Goal: Task Accomplishment & Management: Complete application form

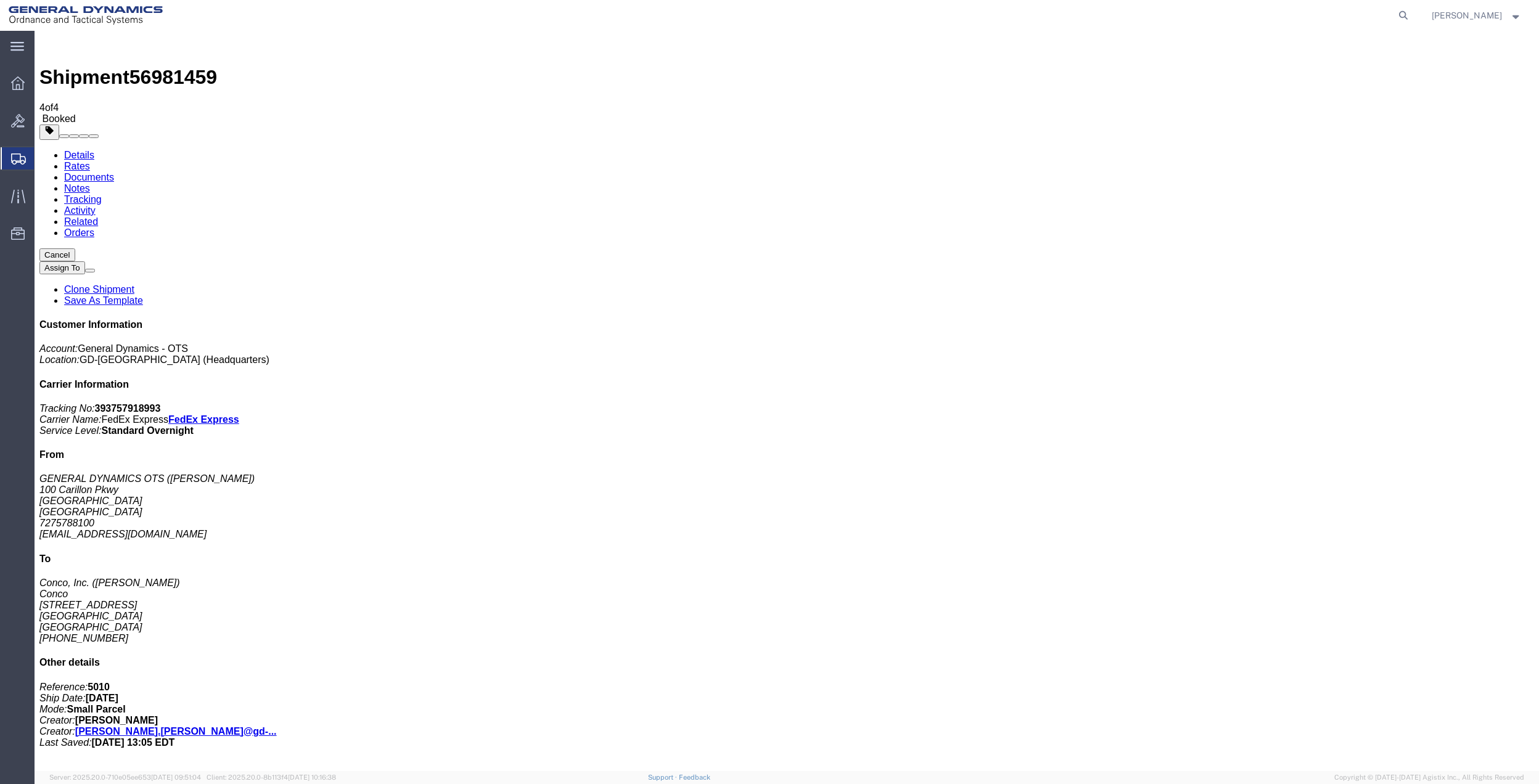
click at [0, 0] on span "Create Shipment" at bounding box center [0, 0] width 0 height 0
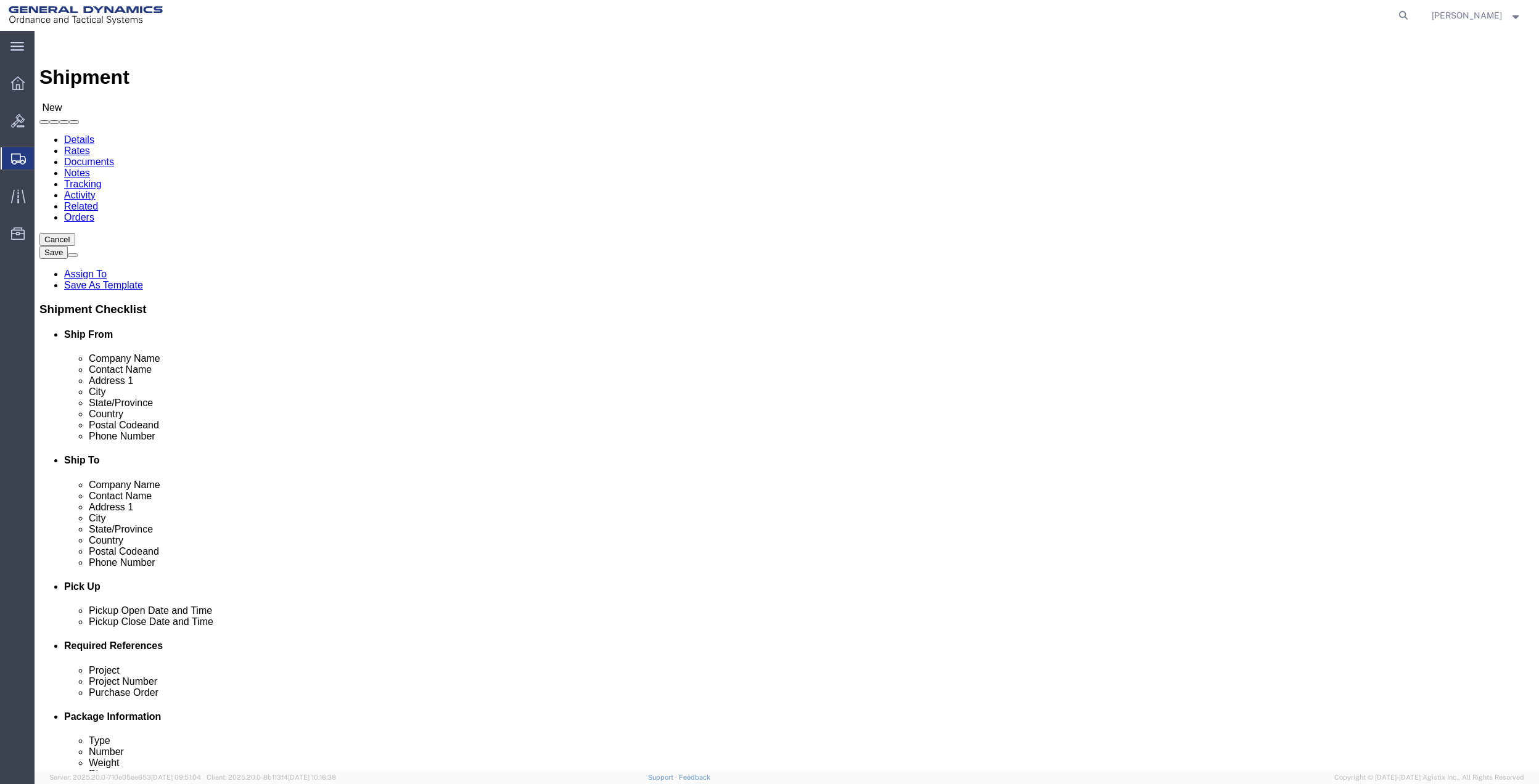
click input "text"
type input "archbo"
click p "- GENERAL DYNAMICS OTS - ([PERSON_NAME]) [STREET_ADDRESS]"
select select "FL"
type input "[PERSON_NAME]"
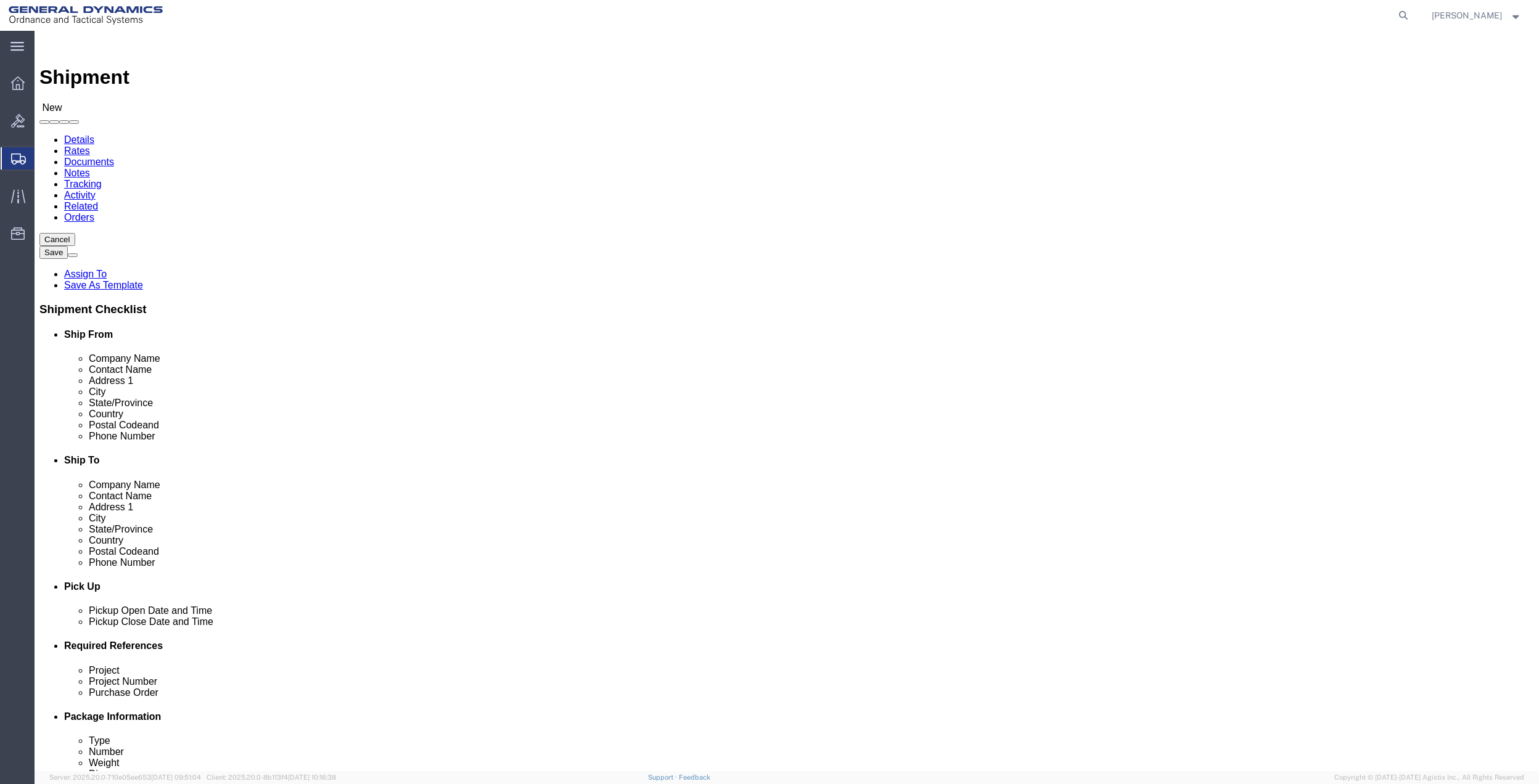
click input "text"
type input "[PERSON_NAME]"
click input "text"
type input "LOUISVI"
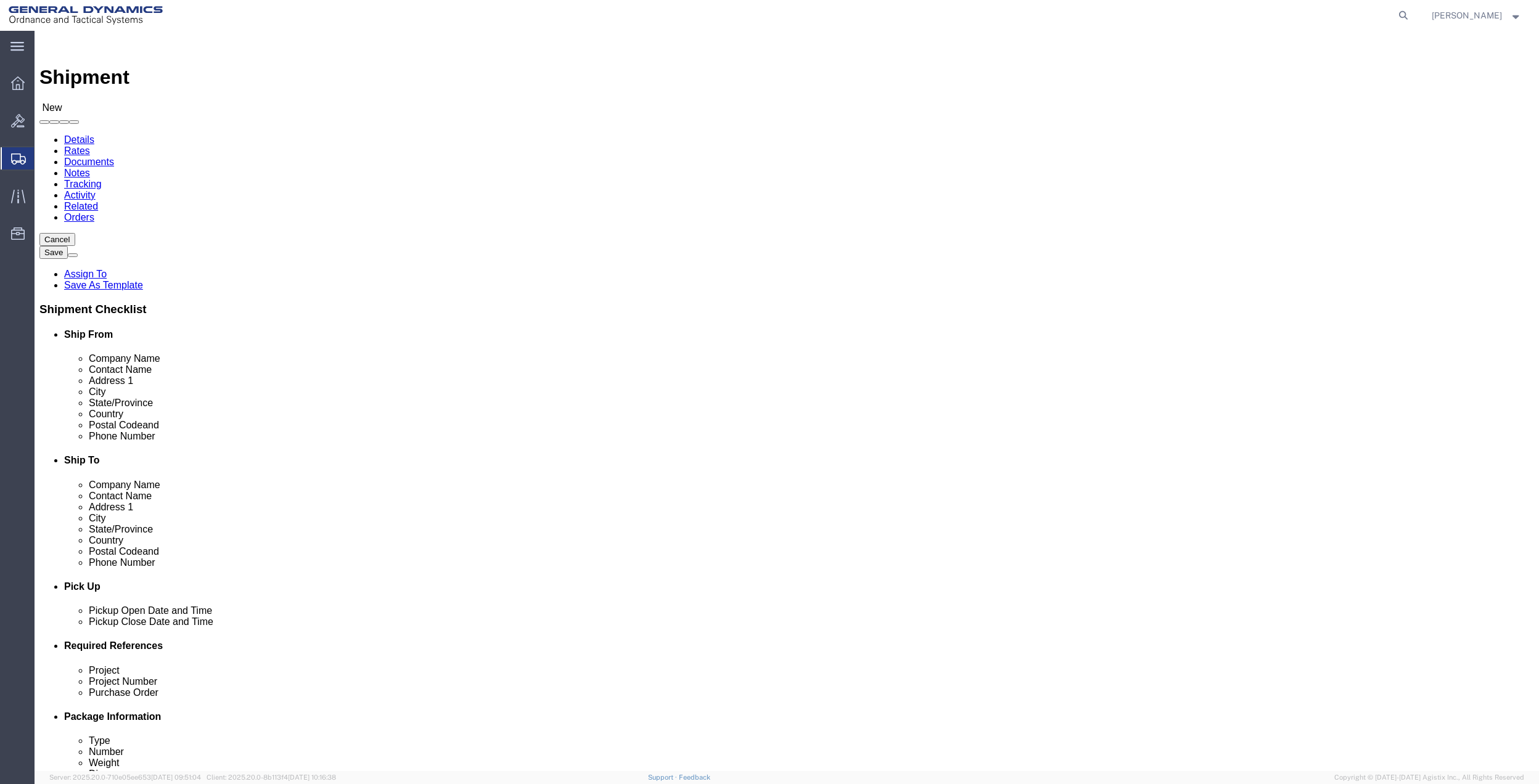
click p "Conco - Conco, Inc. - (Shipping & Receiving) [STREET_ADDRESS]"
select select "KY"
type input "[GEOGRAPHIC_DATA]"
click input "[PERSON_NAME]"
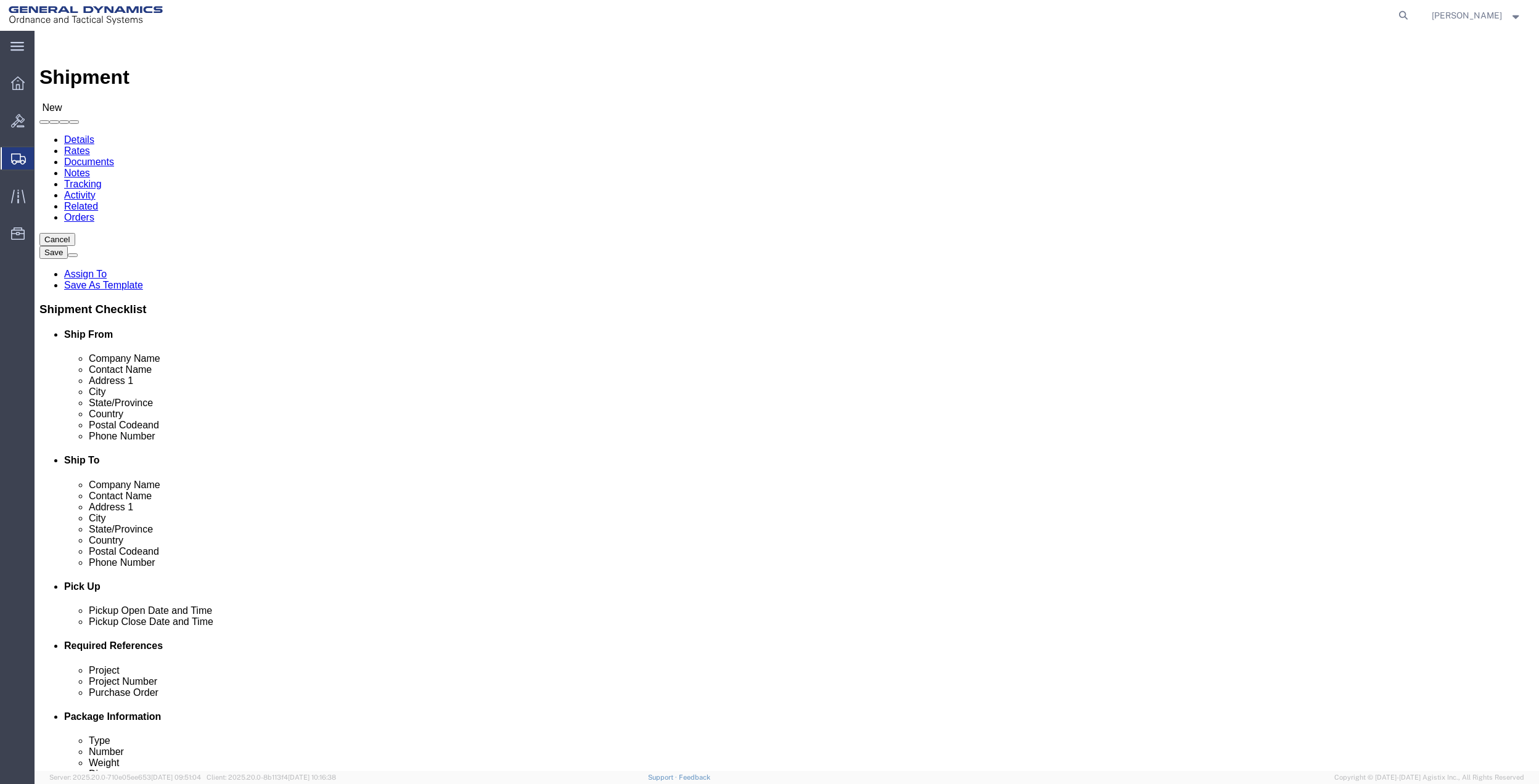
click input "[PERSON_NAME]"
type input "[PERSON_NAME]"
click input "text"
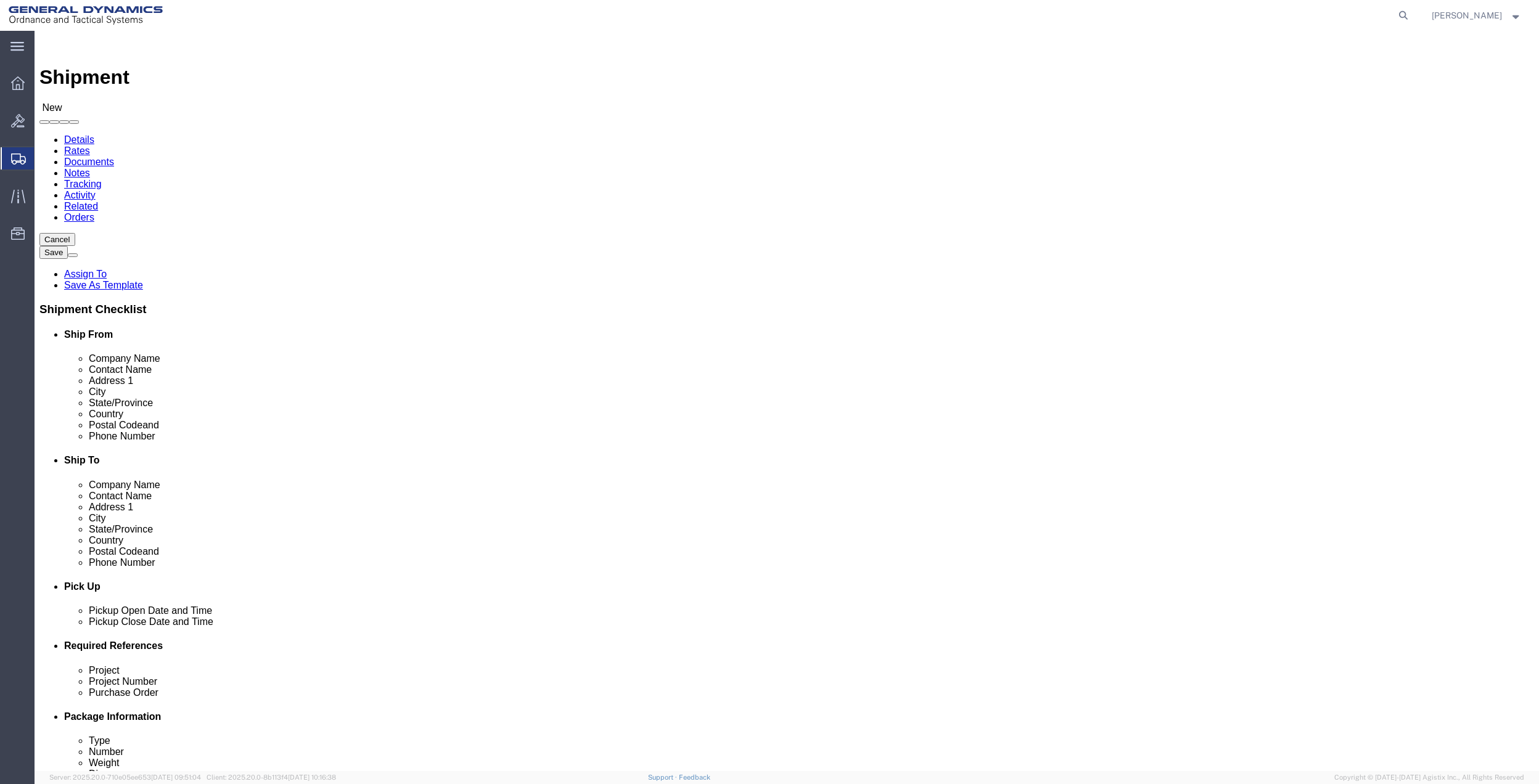
type input "[EMAIL_ADDRESS][DOMAIN_NAME]"
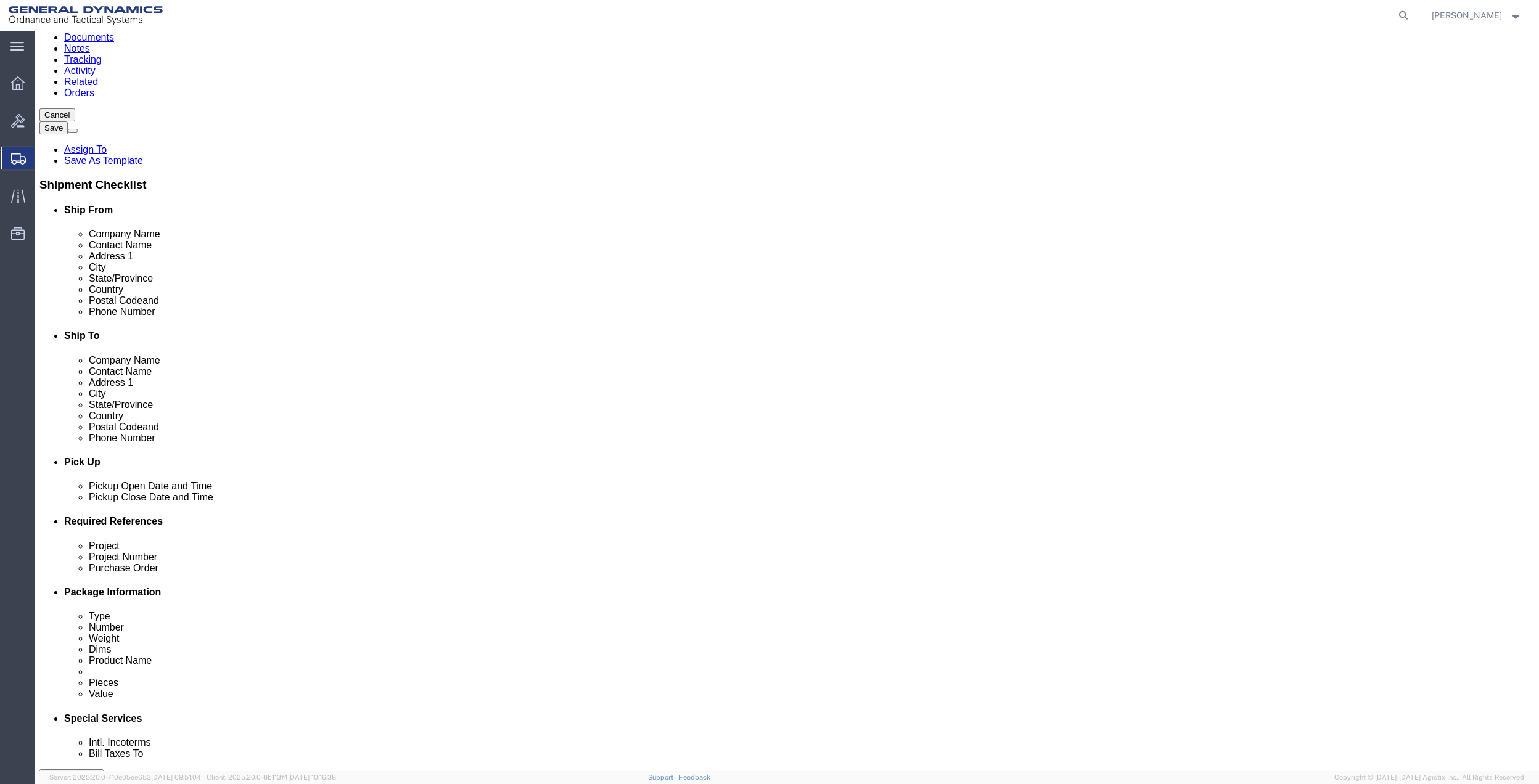
scroll to position [321, 0]
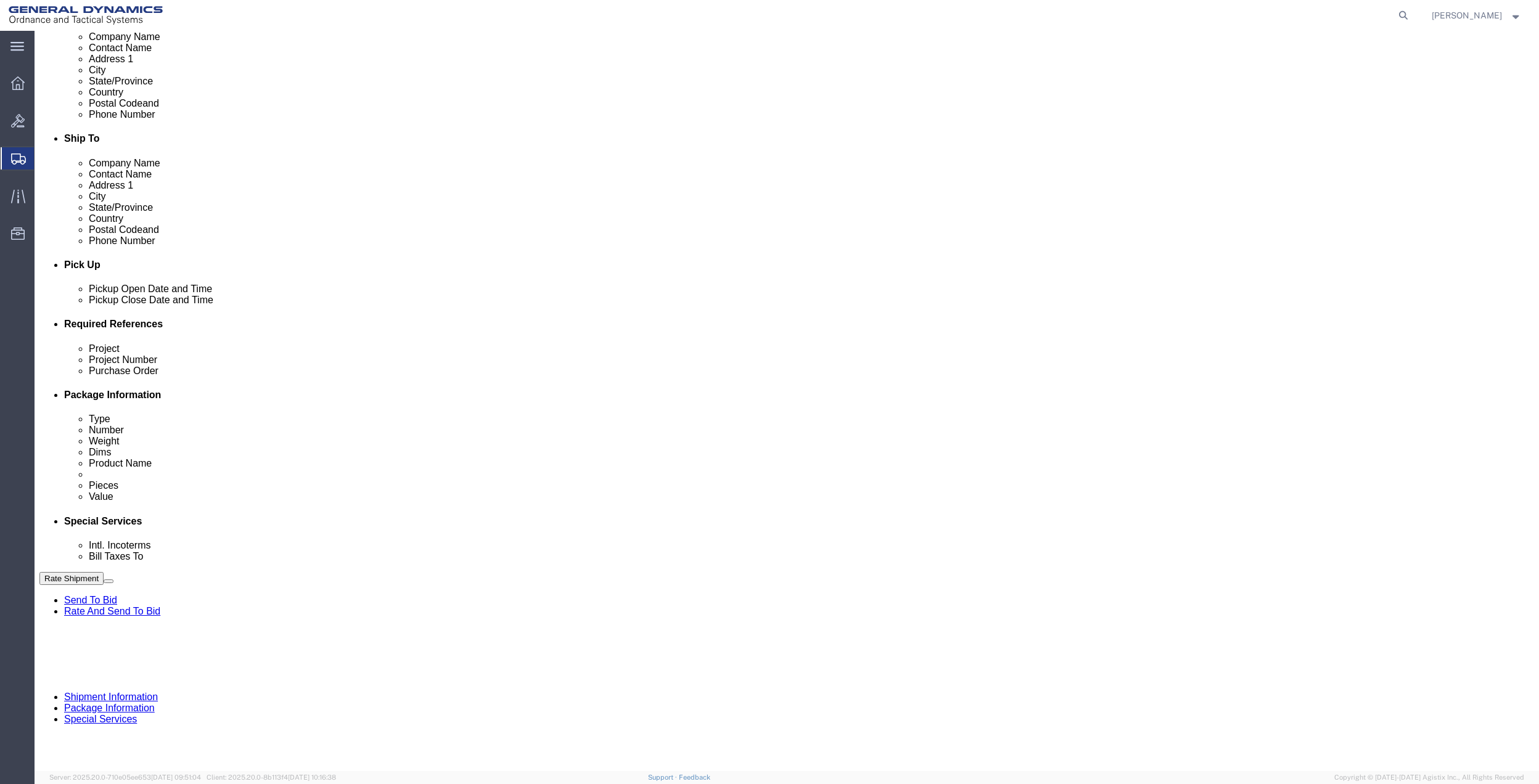
click button "Add reference"
click input "text"
type input "5010"
click input "text"
paste input "5010"
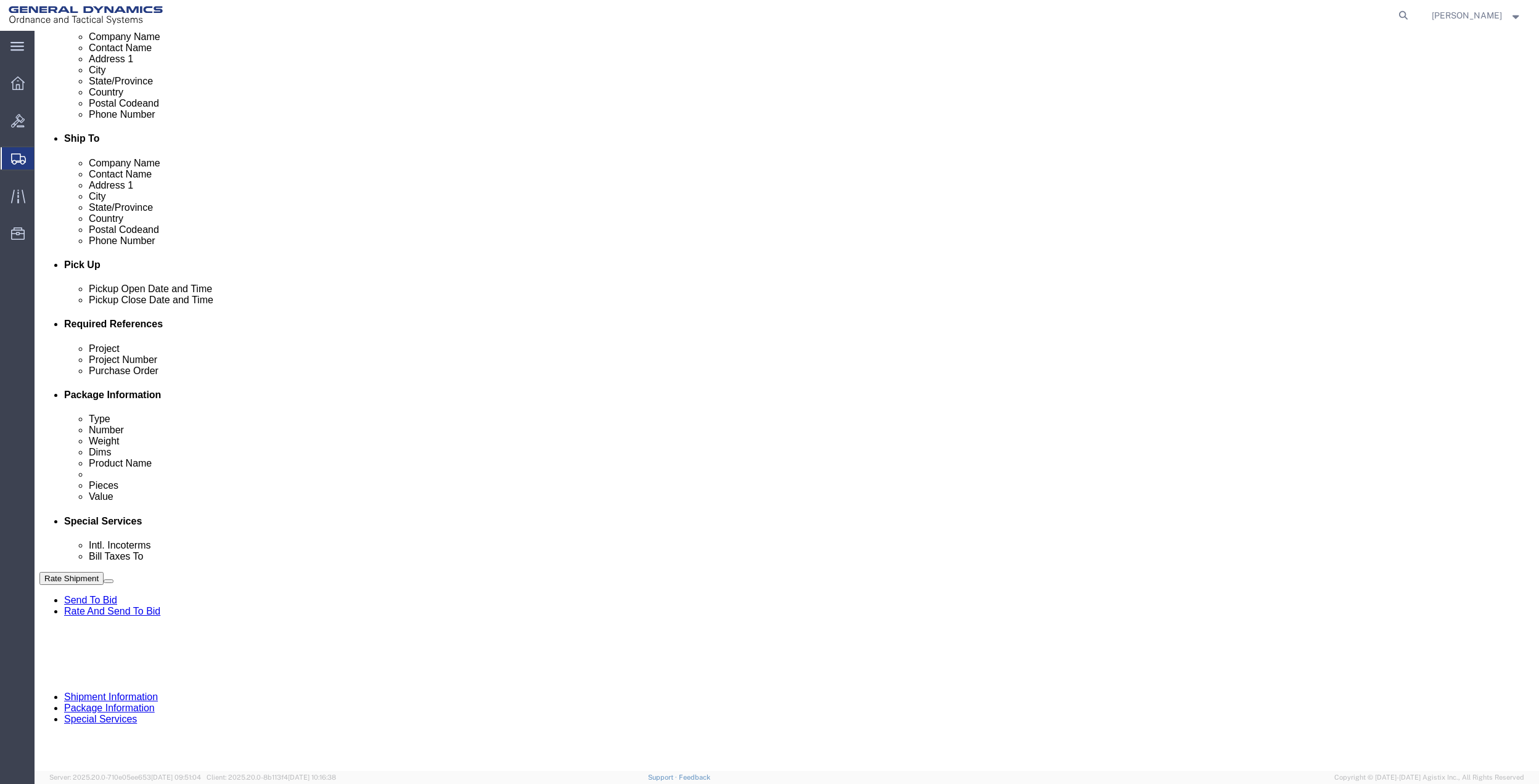
type input "5010"
click input "text"
paste input "5010"
type input "5010"
drag, startPoint x: 245, startPoint y: 463, endPoint x: 235, endPoint y: 463, distance: 10.0
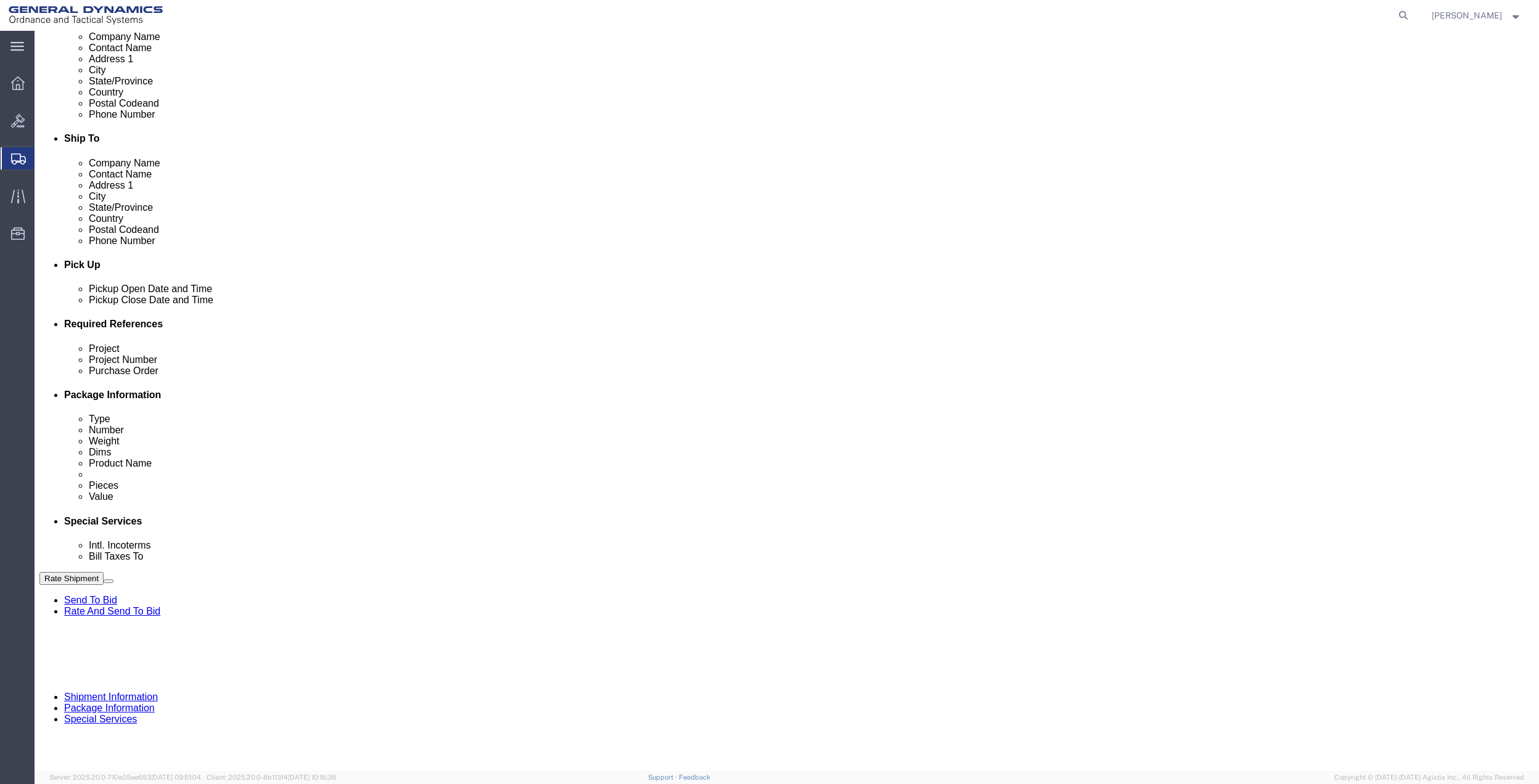
click input "text"
paste input "5010"
type input "5010"
click select "Select Account Type Activity ID Airline Appointment Number ASN Batch Request # …"
select select "DEPT"
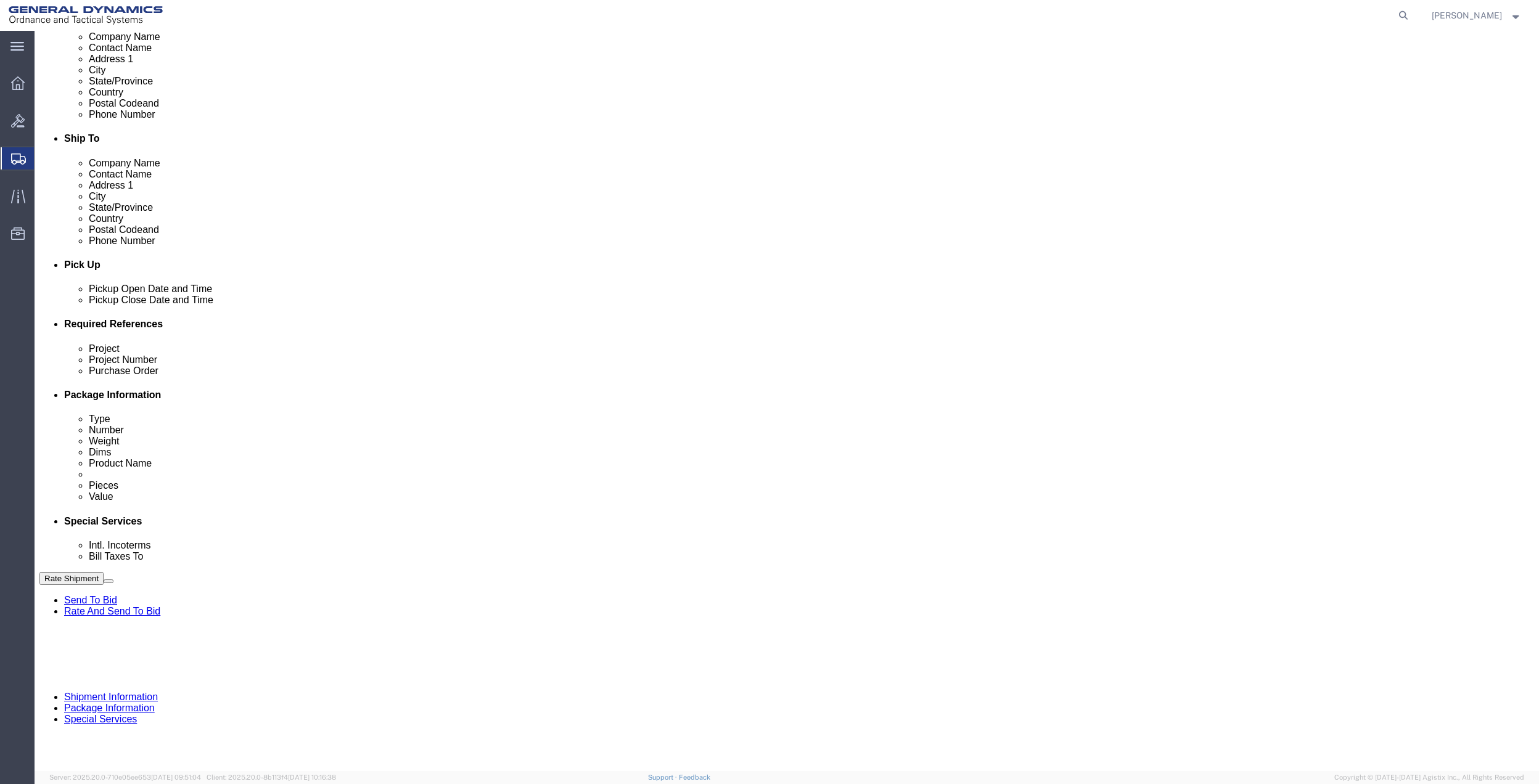
click select "Select Account Type Activity ID Airline Appointment Number ASN Batch Request # …"
click div "Shipment Information Package Information Special Services"
click icon
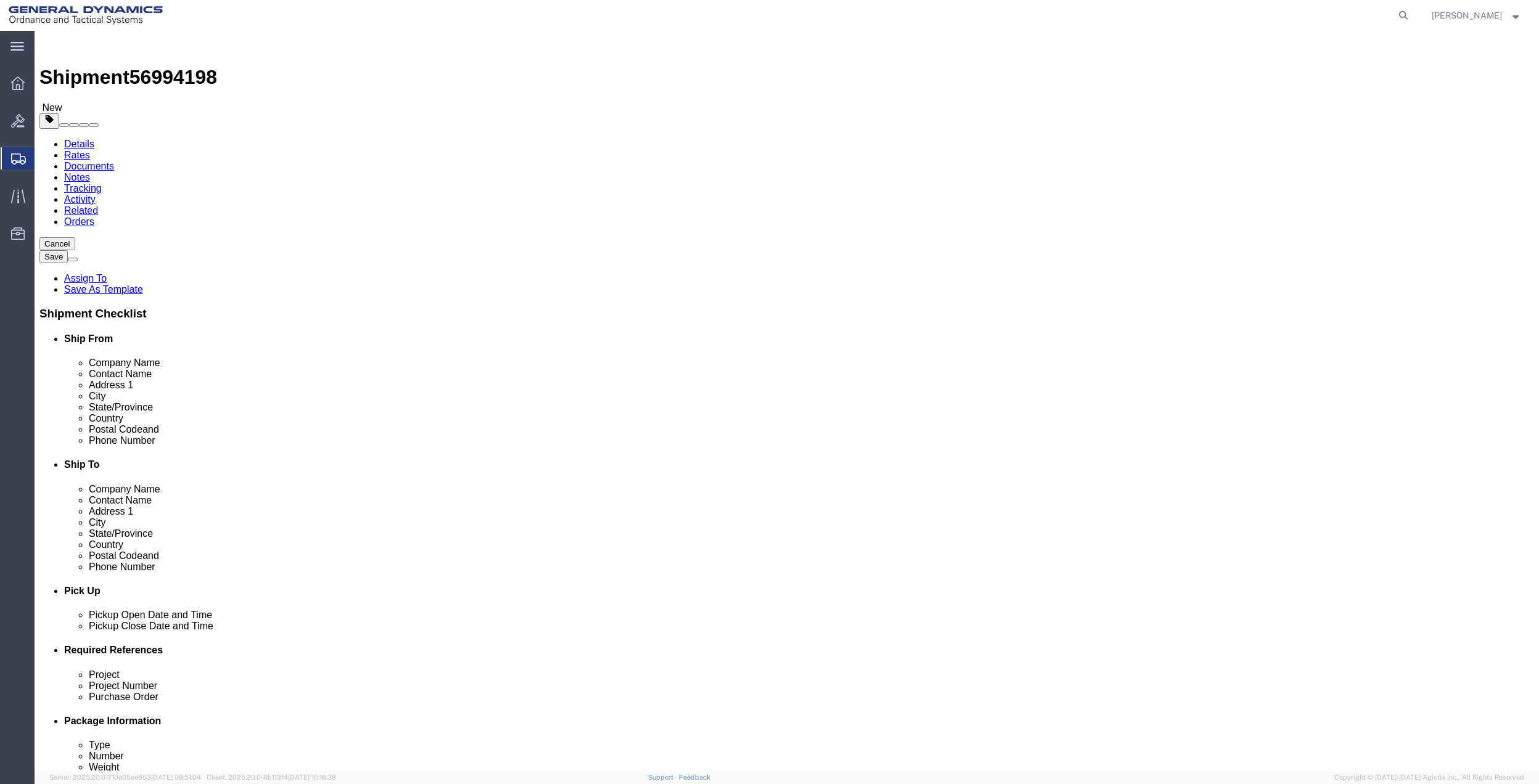
click select "Select Bale(s) Basket(s) Bolt(s) Bottle(s) Buckets Bulk Bundle(s) Can(s) Cardbo…"
select select "SBX"
click select "Select Bale(s) Basket(s) Bolt(s) Bottle(s) Buckets Bulk Bundle(s) Can(s) Cardbo…"
type input "12.25"
type input "11.00"
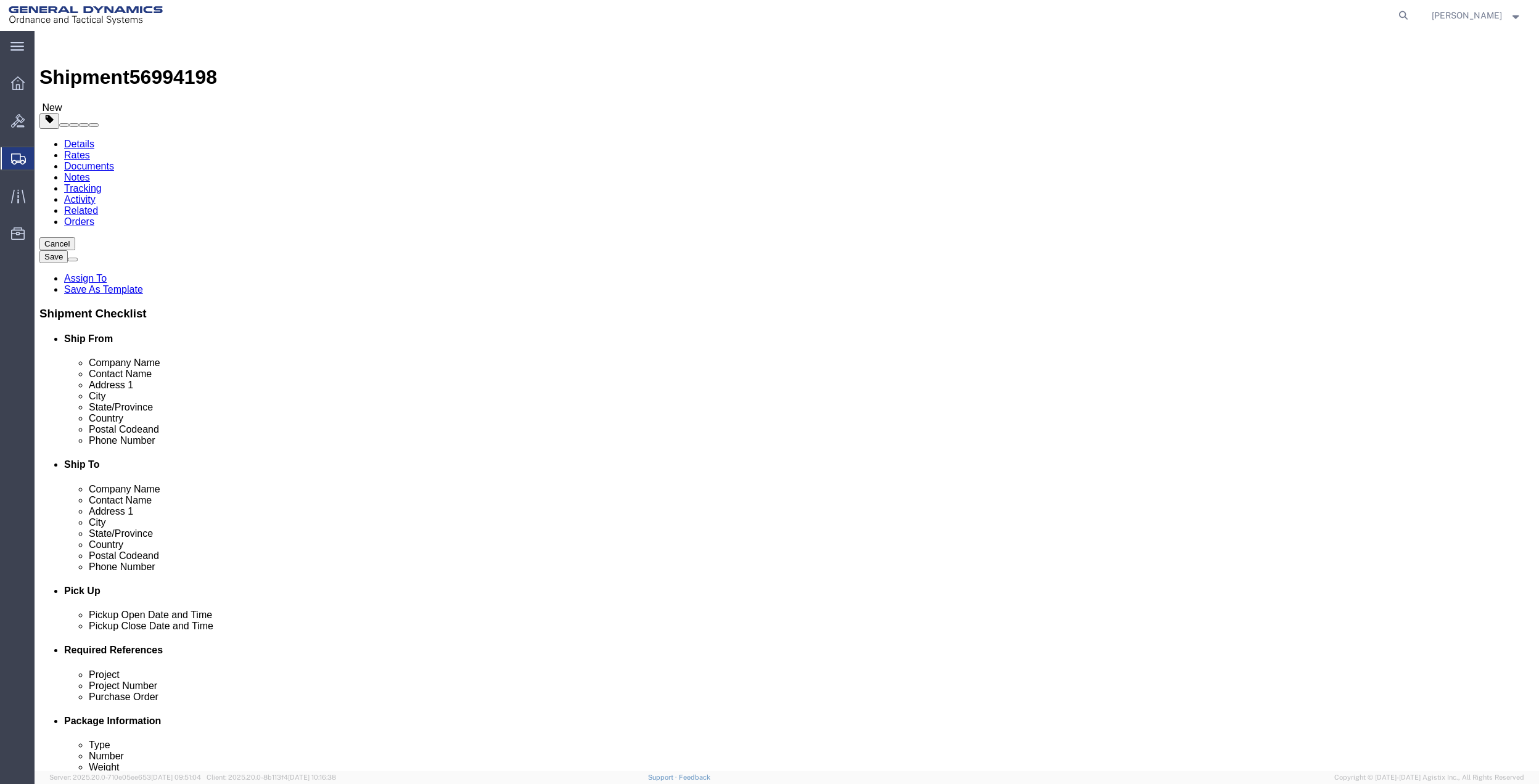
type input "1.50"
click input "0.00"
type input "3"
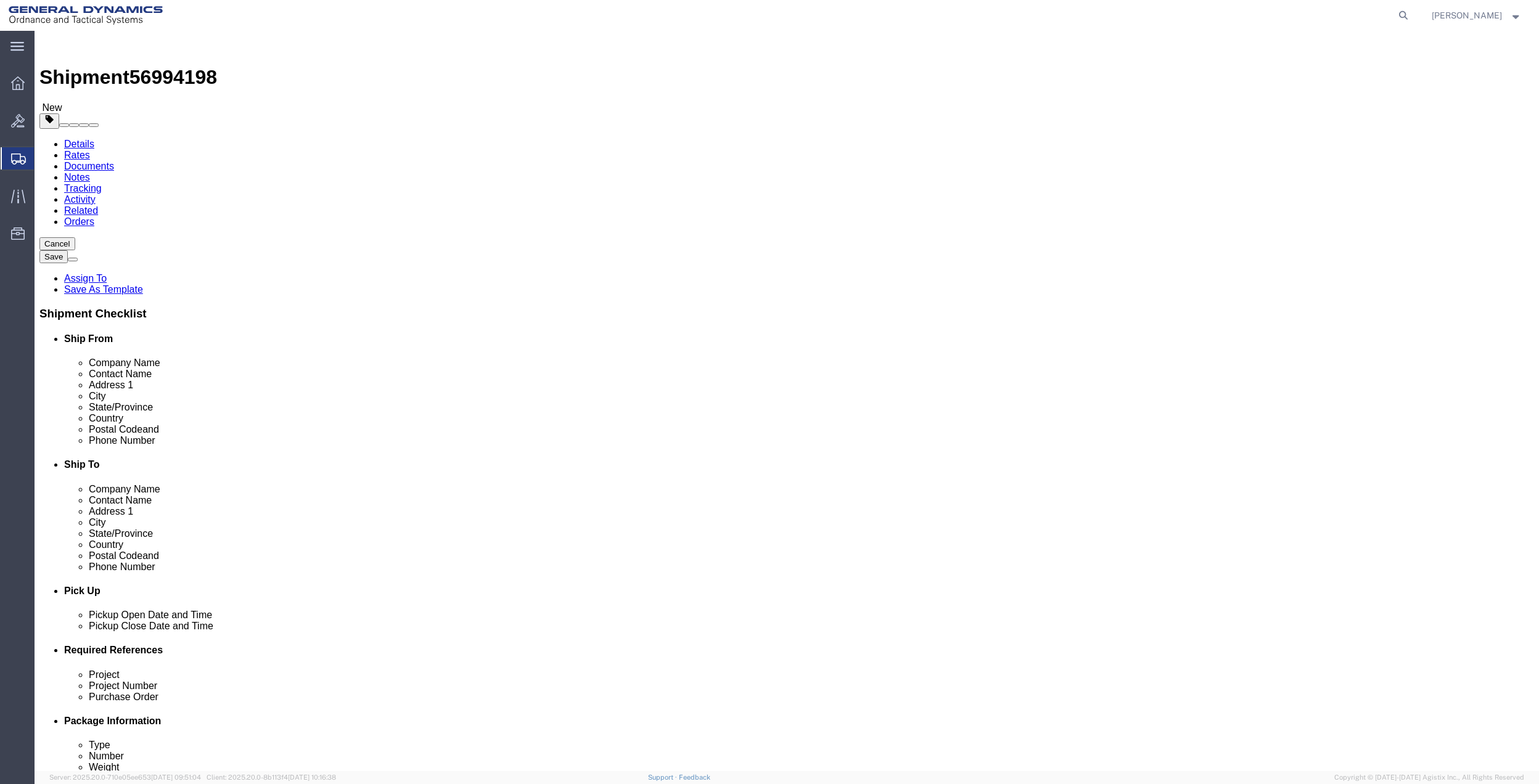
click link "Add Content"
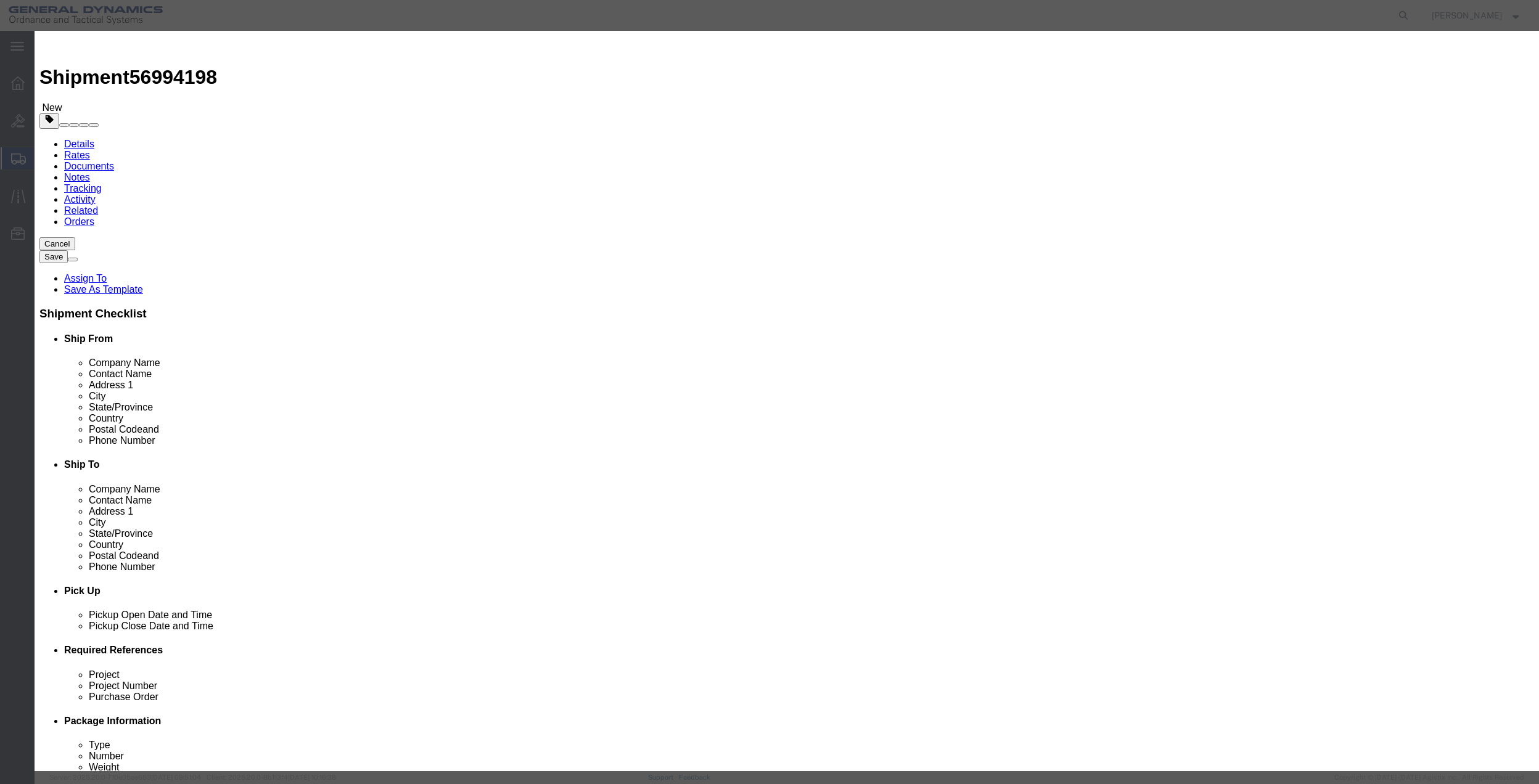
click input "text"
type input "MISC"
click input "0"
type input "01"
type input "100"
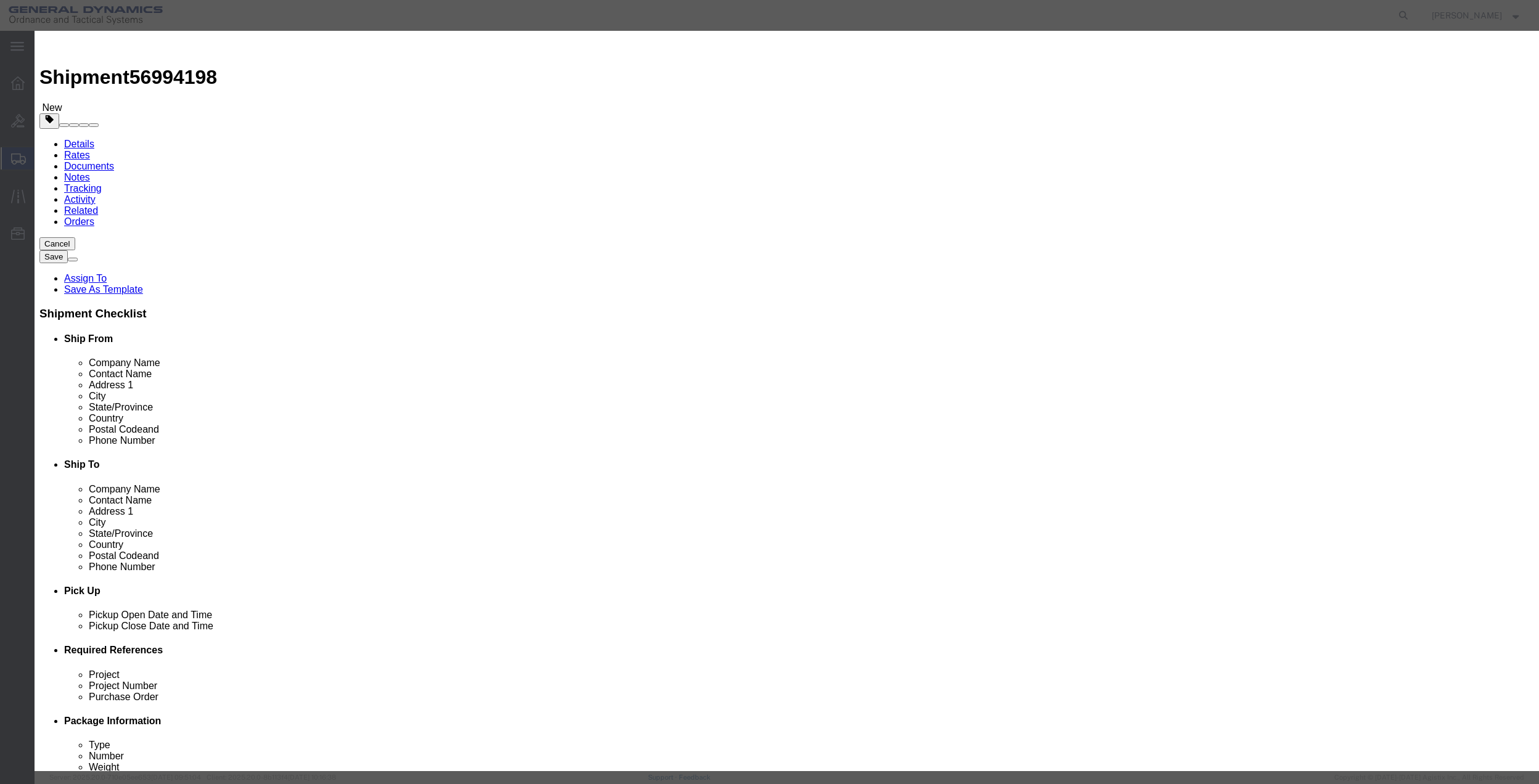
select select "US"
click select "Select 50 55 60 65 70 85 92.5 100 125 175 250 300 400"
select select "70"
click select "Select 50 55 60 65 70 85 92.5 100 125 175 250 300 400"
click button "Save & Close"
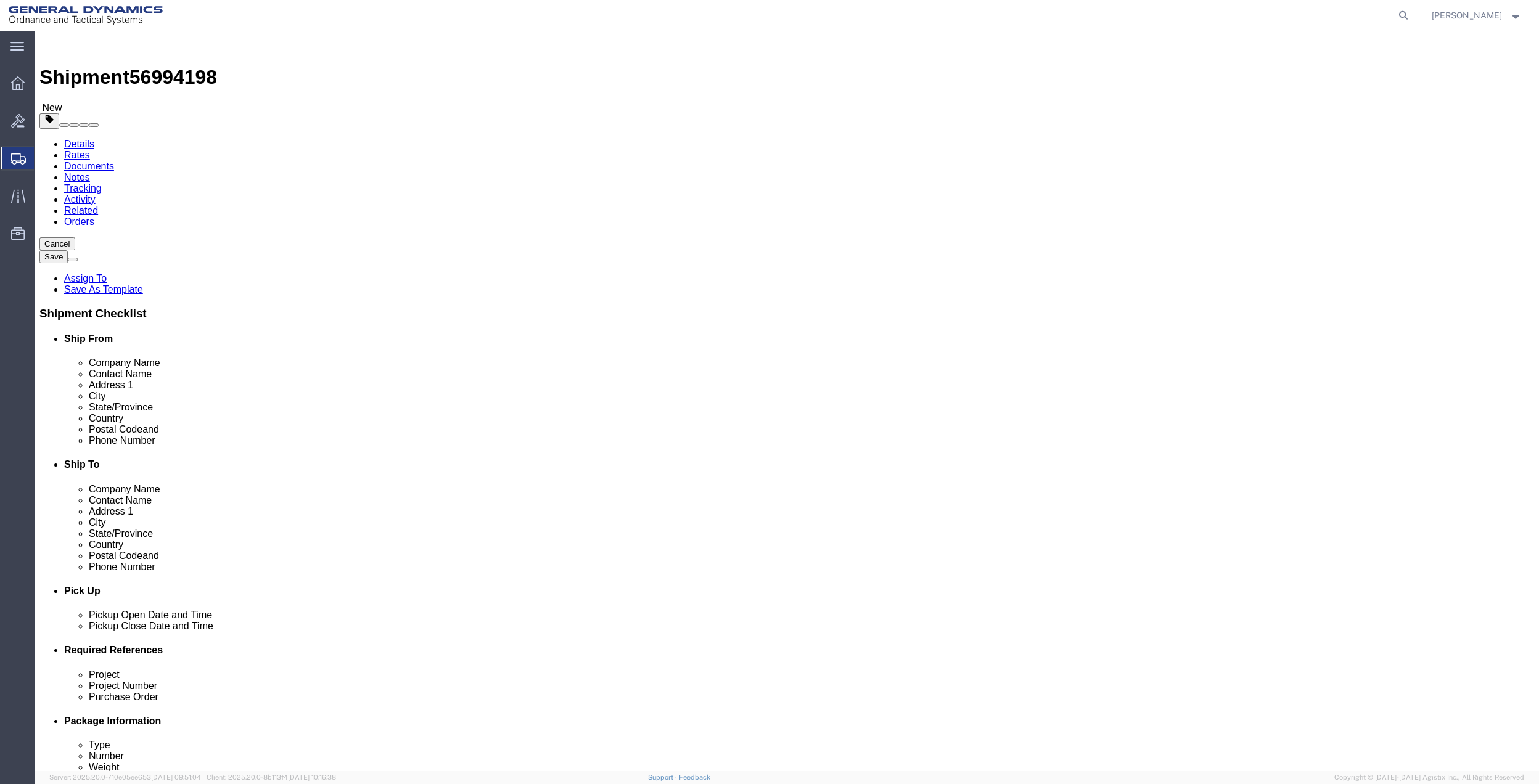
click link "Special Services"
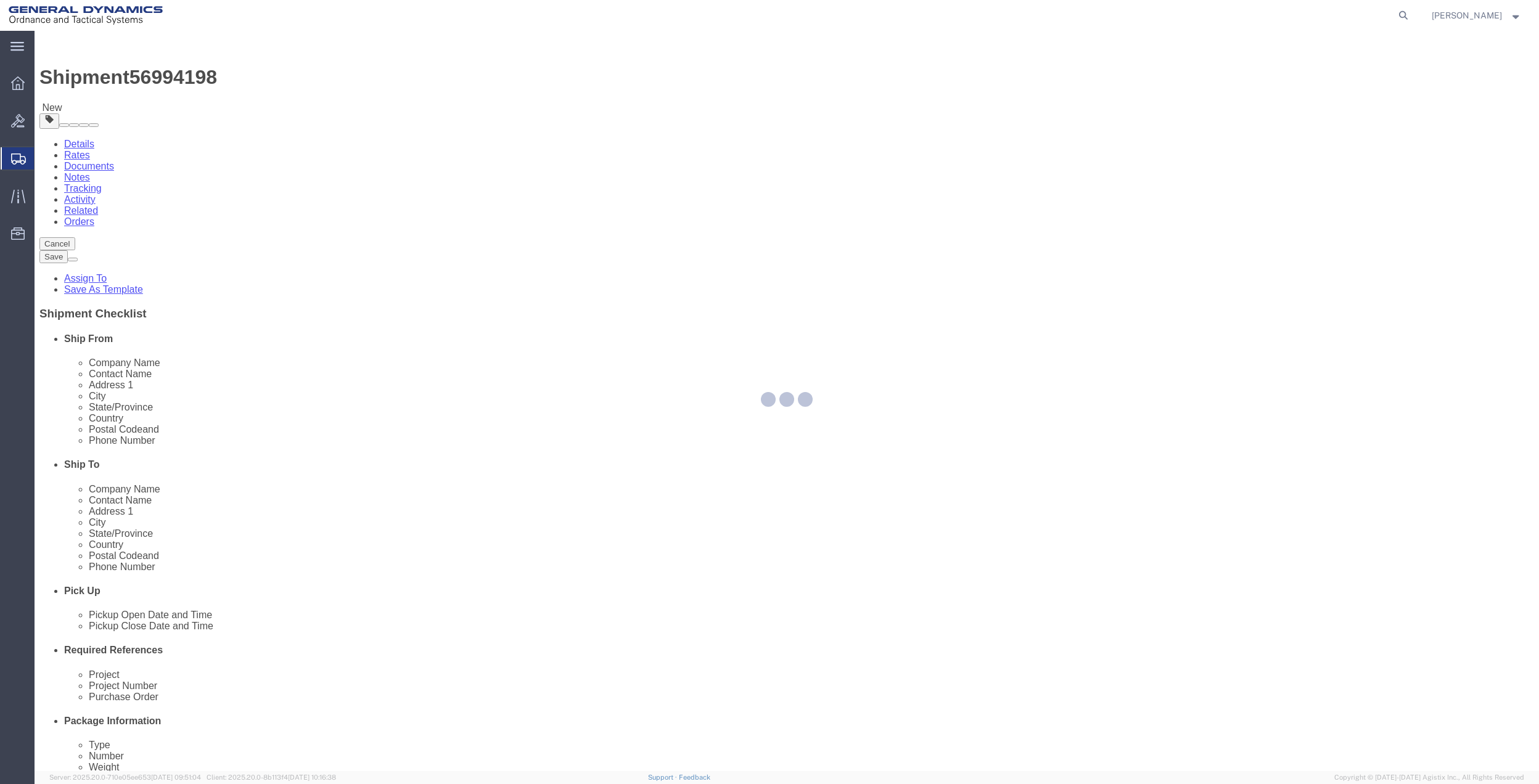
select select
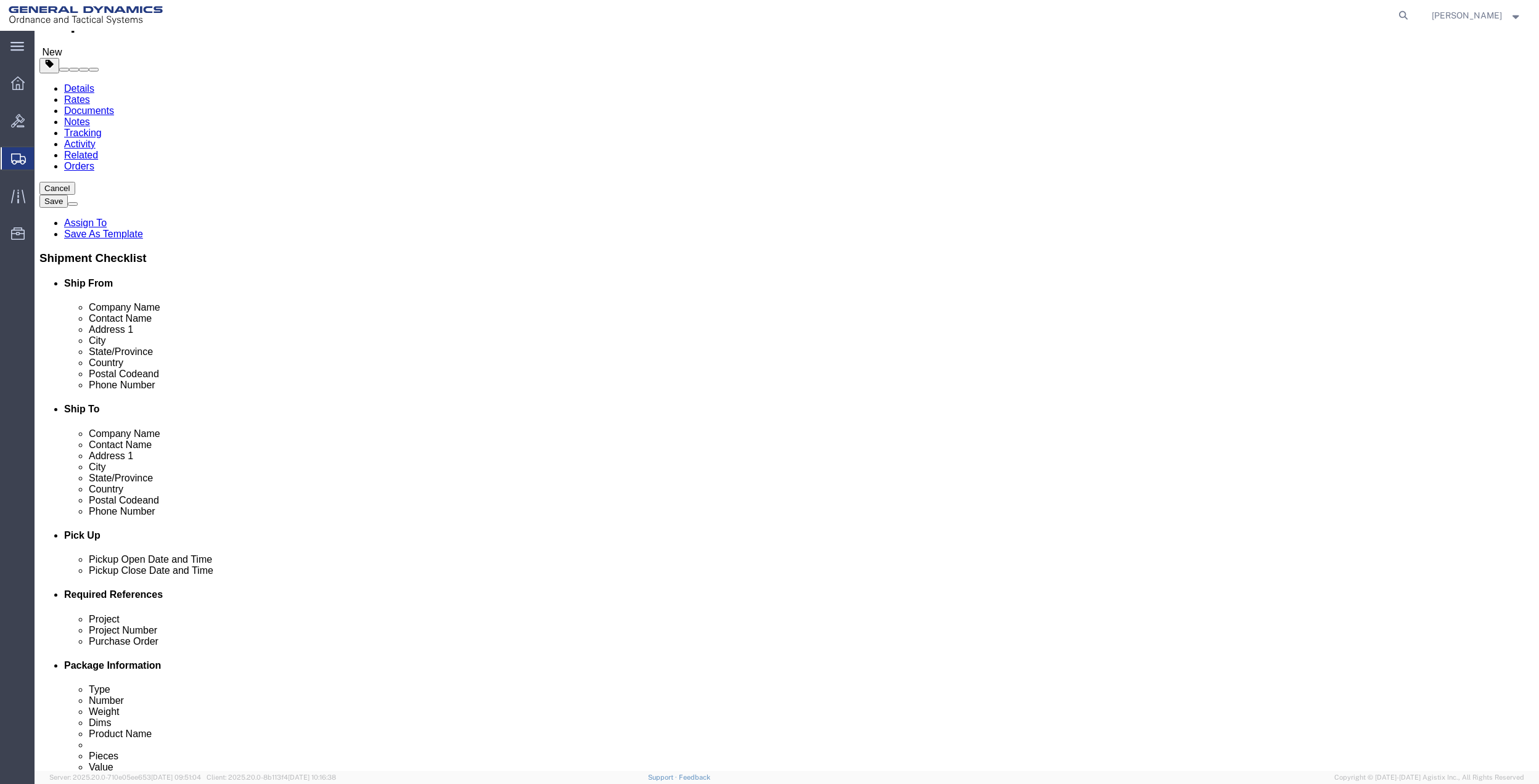
scroll to position [164, 0]
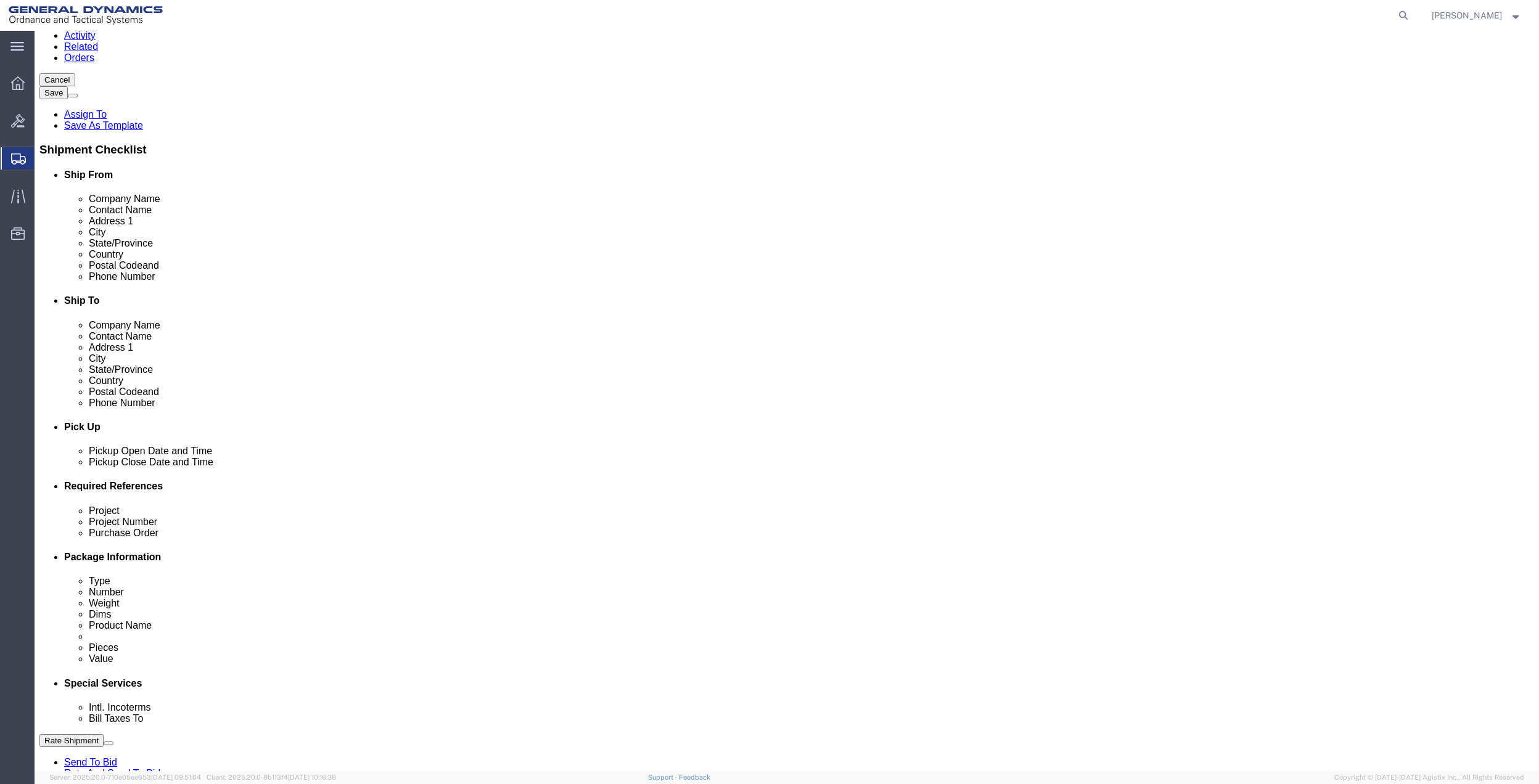
drag, startPoint x: 317, startPoint y: 543, endPoint x: 314, endPoint y: 549, distance: 6.7
click select "Select Buyer Cost Center Department Operations Number Order Number Sales Person"
select select "DEPARTMENT"
click select "Select Buyer Cost Center Department Operations Number Order Number Sales Person"
click select "Select [GEOGRAPHIC_DATA] [GEOGRAPHIC_DATA] [GEOGRAPHIC_DATA] [GEOGRAPHIC_DATA] …"
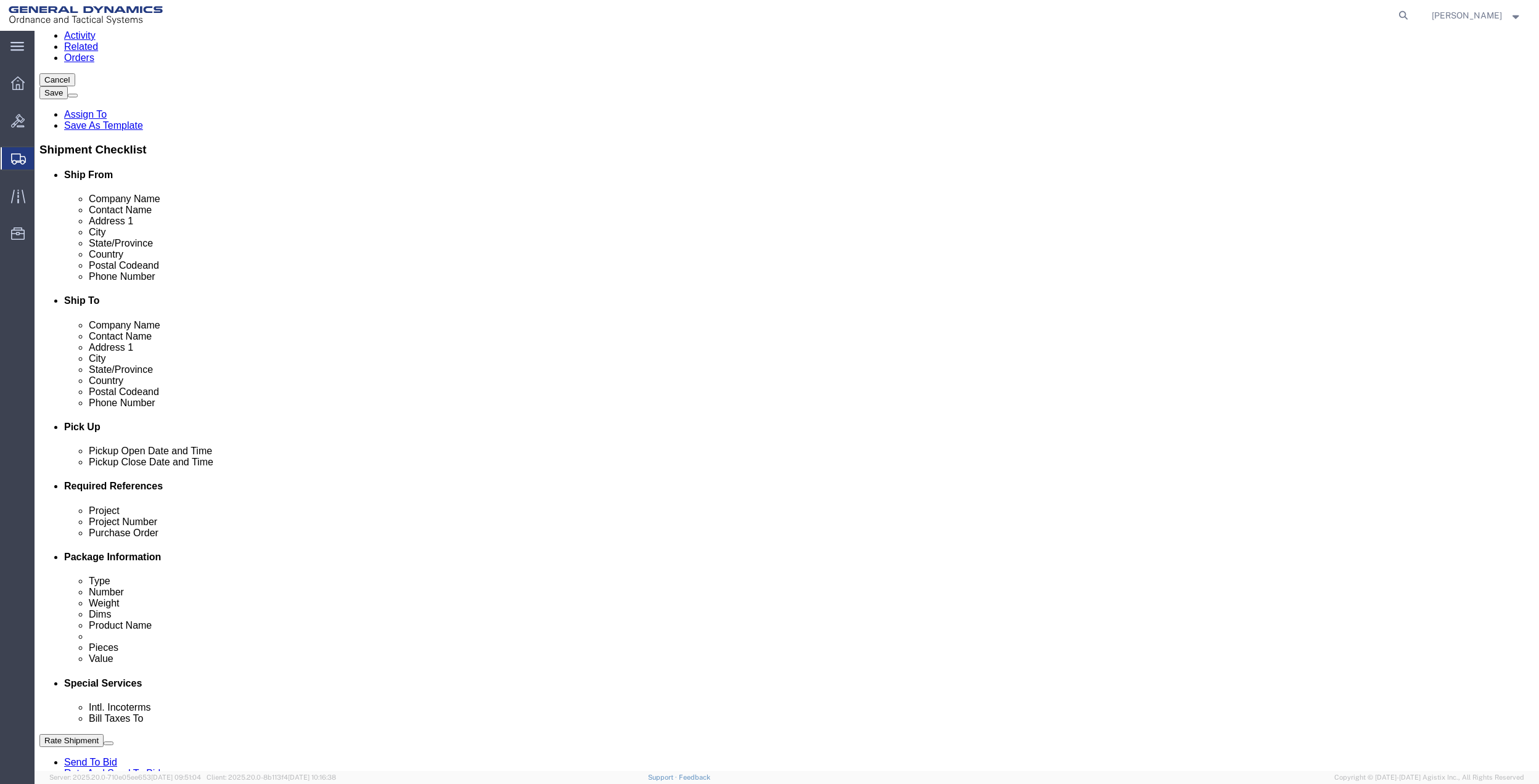
select select "1763983"
click select "Select [GEOGRAPHIC_DATA] [GEOGRAPHIC_DATA] [GEOGRAPHIC_DATA] [GEOGRAPHIC_DATA] …"
click select "Select 10AFM 10GAG 10GAH 10GFL 10GFO 10GIE 10GIS 30MABS St [PERSON_NAME] Program"
select select "214681"
click select "Select 10AFM 10GAG 10GAH 10GFL 10GFO 10GIE 10GIS 30MABS St [PERSON_NAME] Program"
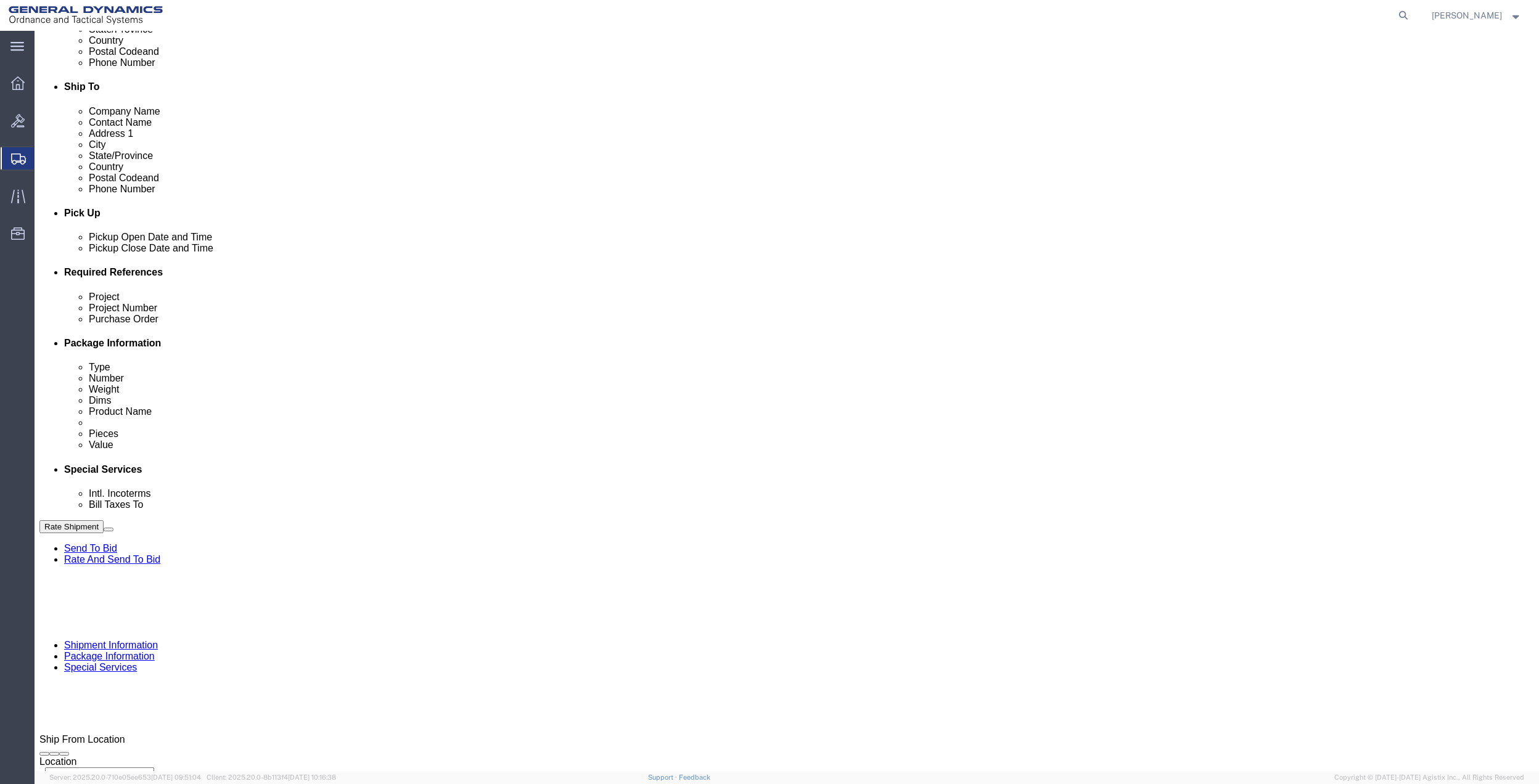
scroll to position [493, 0]
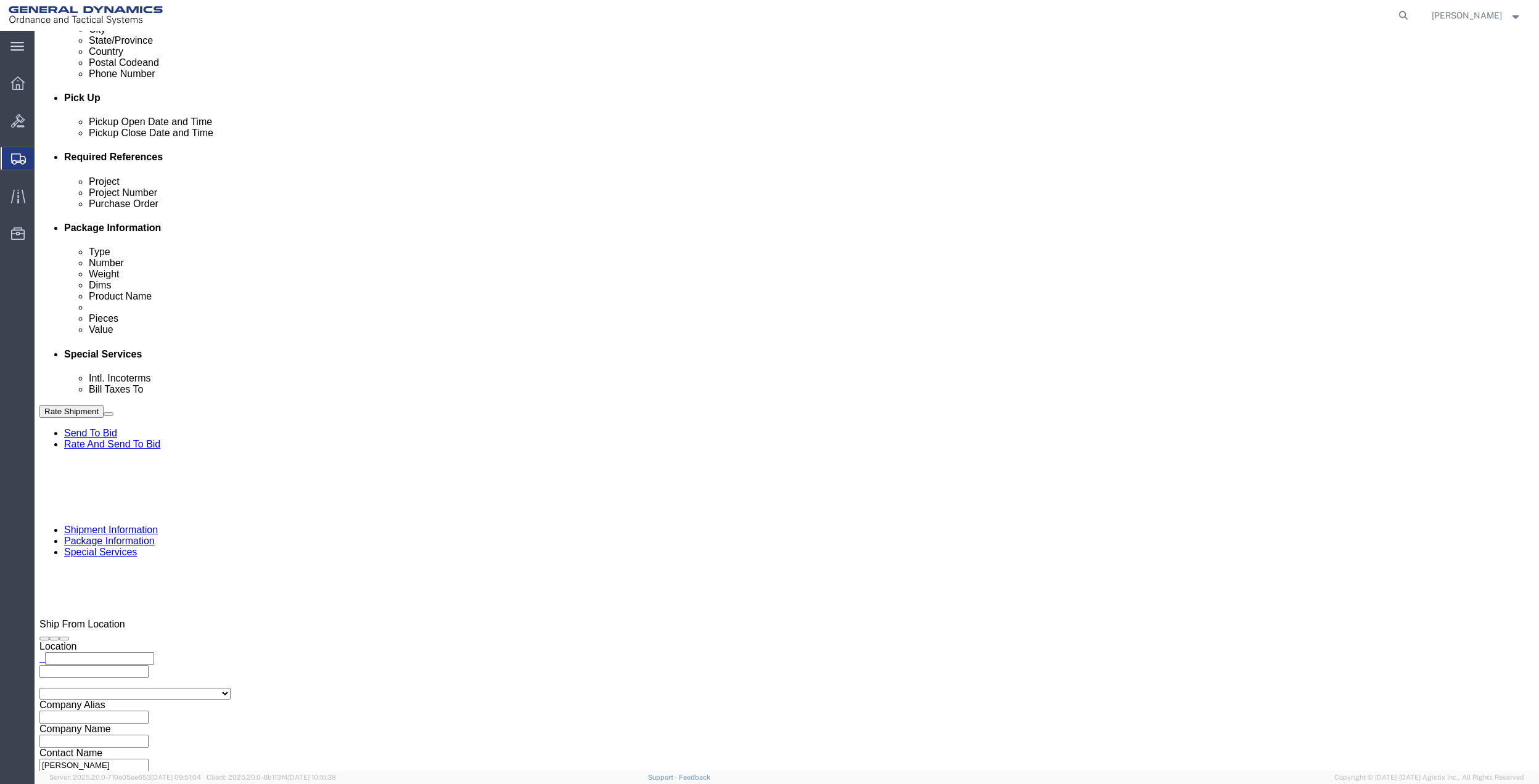
click input "General Dynamics OTS % Data2Logistics"
click p "- GEDOTS %DATA 2 LOGISTICS - (GEDOTS %DATA 2 LOGISTICS) [GEOGRAPHIC_DATA][PERSO…"
type input "GEDOTS %DATA 2 LOGISTICS"
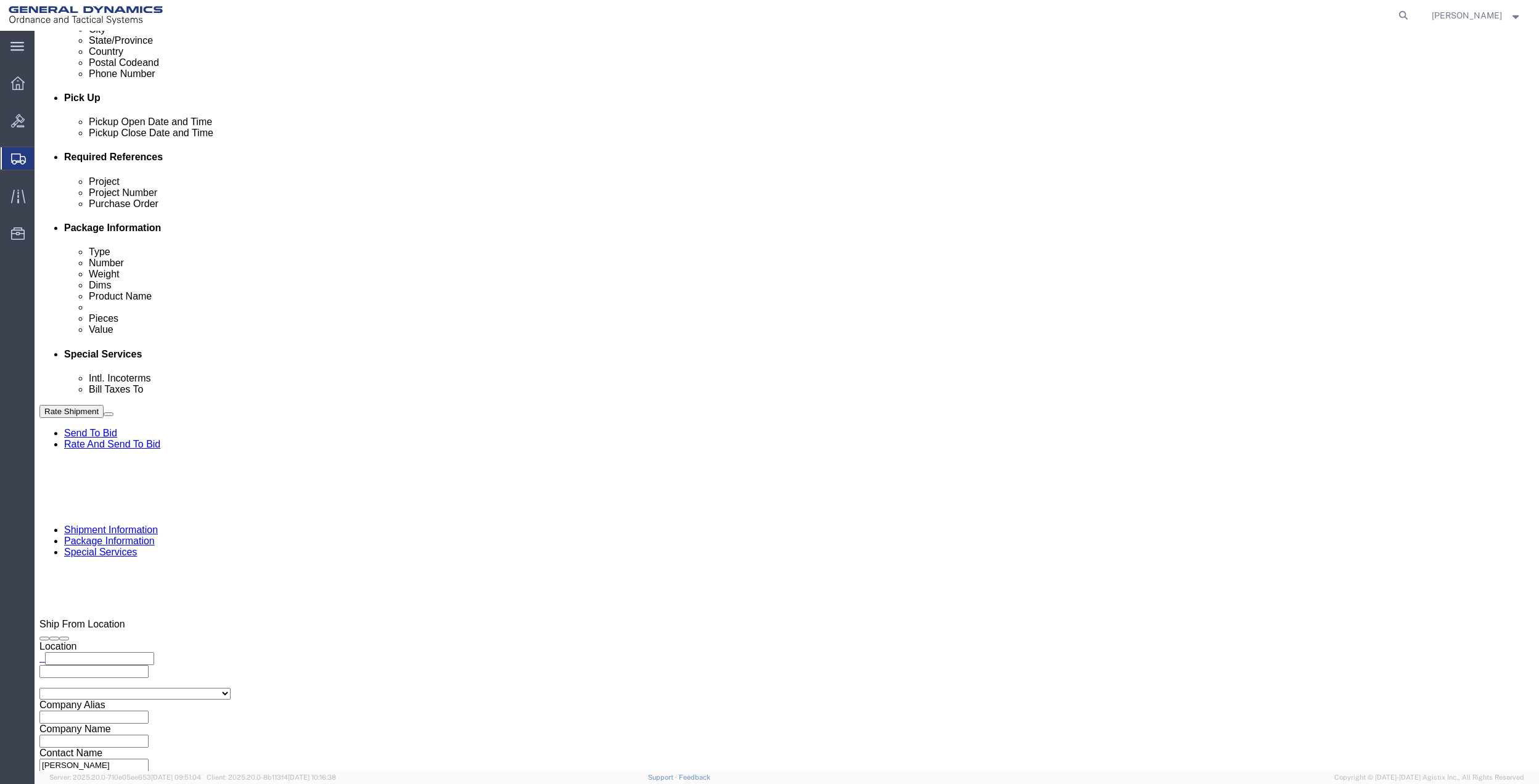
type input "PO BOX 61050"
type input "GEDOTS %DATA 2 LOGISTICS"
type input "FORT [PERSON_NAME]"
type input "33906"
select select "FL"
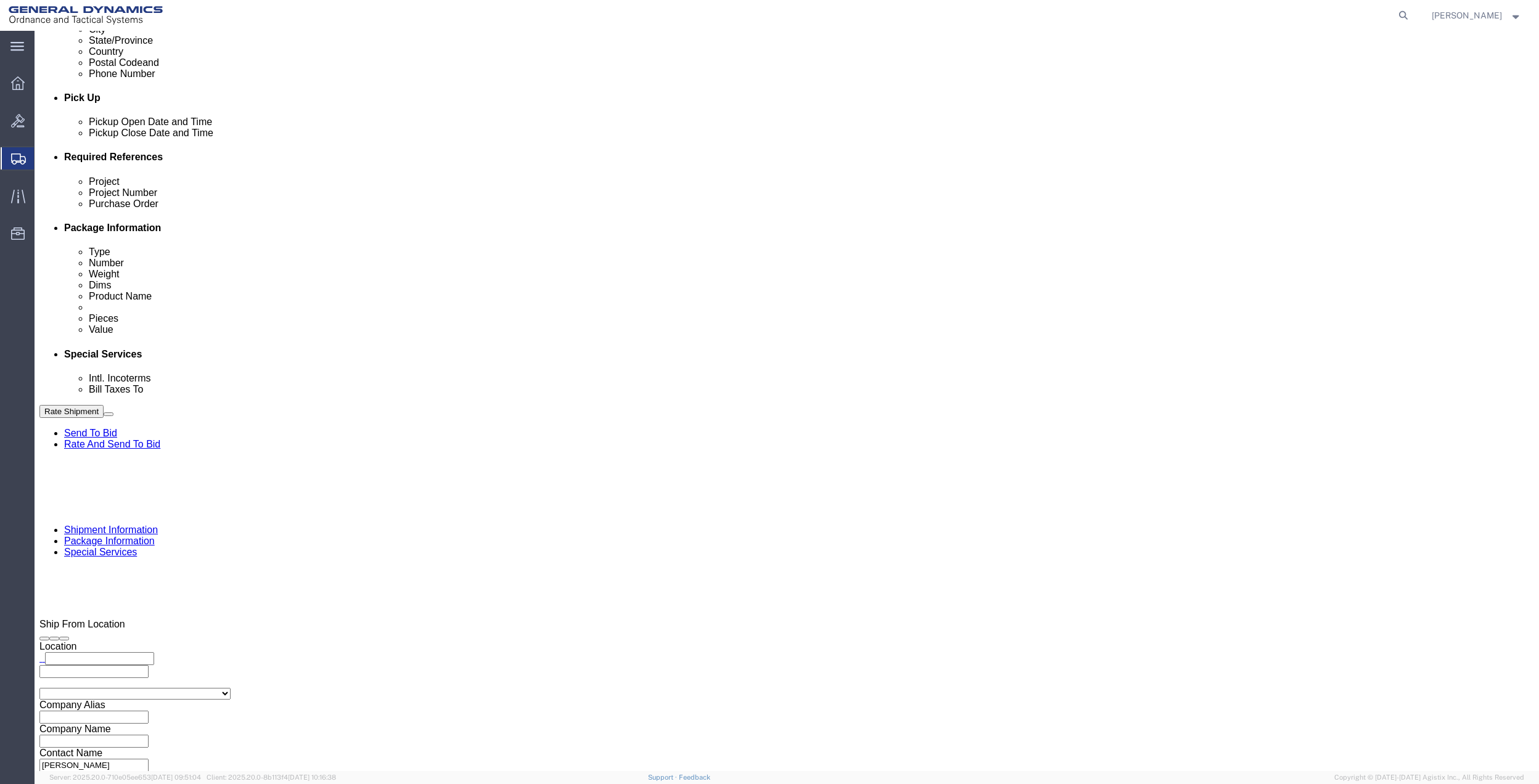
type input "GEDOTS %DATA 2 LOGISTICS"
click button "Rate Shipment"
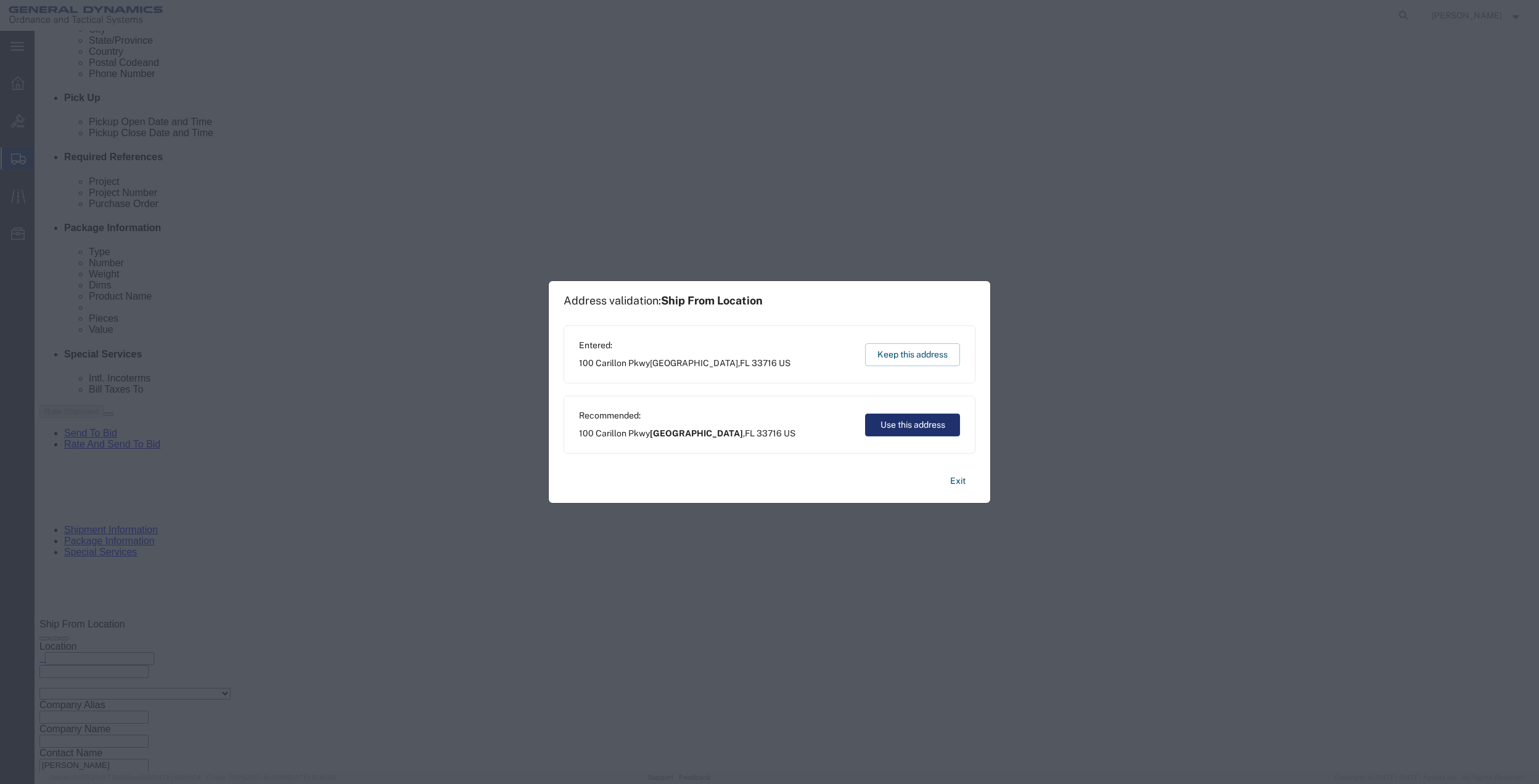
click at [879, 424] on button "Use this address" at bounding box center [913, 425] width 95 height 23
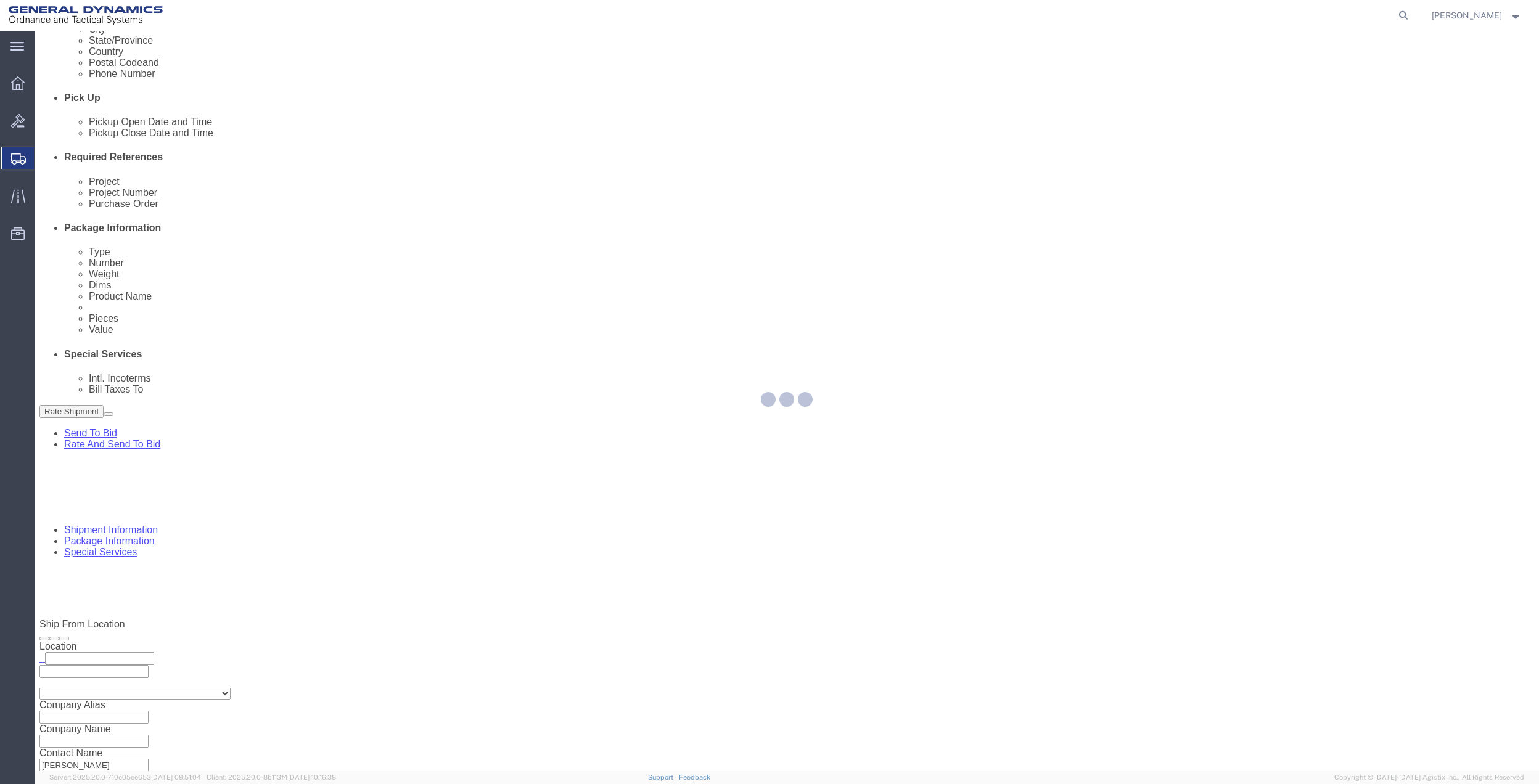
scroll to position [0, 0]
